Goal: Task Accomplishment & Management: Manage account settings

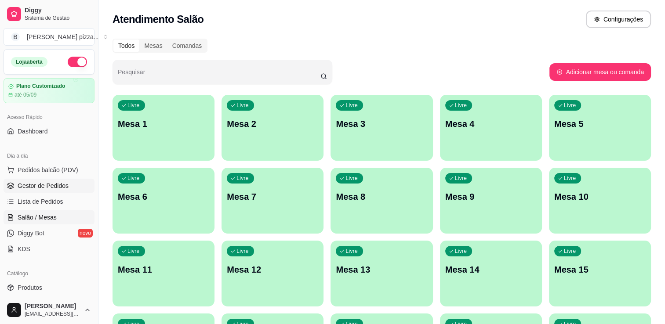
click at [20, 185] on span "Gestor de Pedidos" at bounding box center [43, 185] width 51 height 9
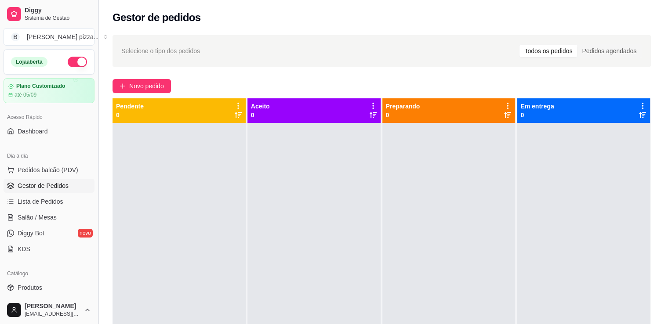
click at [95, 292] on button "Toggle Sidebar" at bounding box center [97, 162] width 7 height 324
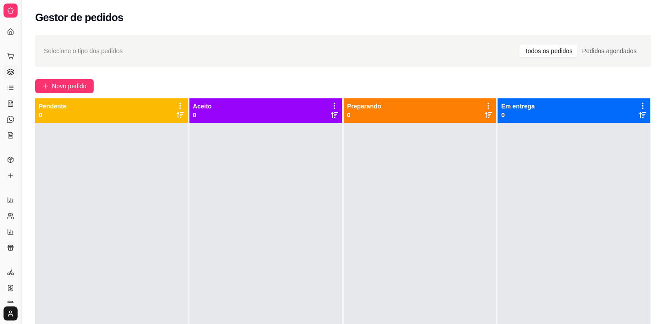
click at [95, 292] on div "Selecione o tipo dos pedidos Todos os pedidos Pedidos agendados Novo pedido Pen…" at bounding box center [343, 231] width 644 height 403
click at [7, 197] on icon at bounding box center [10, 200] width 7 height 7
select select "ALL"
select select "0"
